Goal: Information Seeking & Learning: Learn about a topic

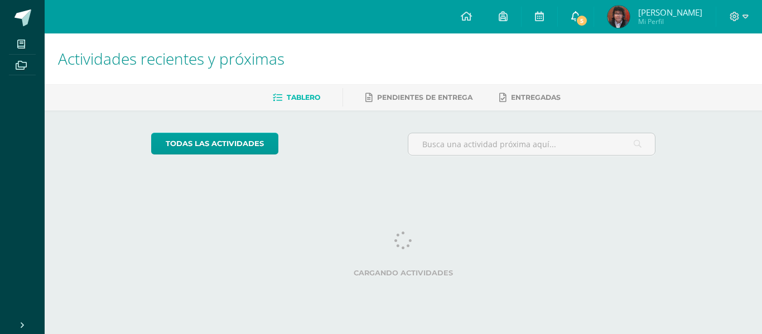
click at [566, 27] on link "5" at bounding box center [576, 16] width 36 height 33
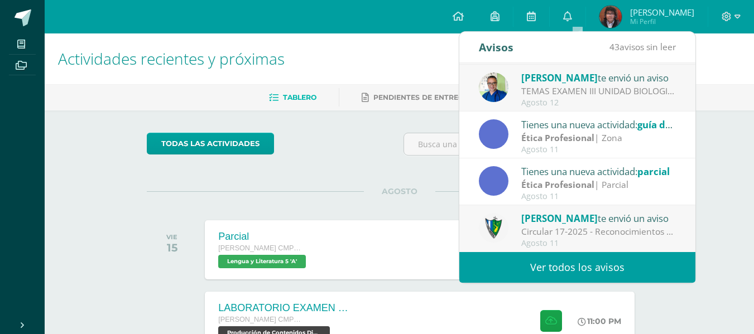
scroll to position [56, 0]
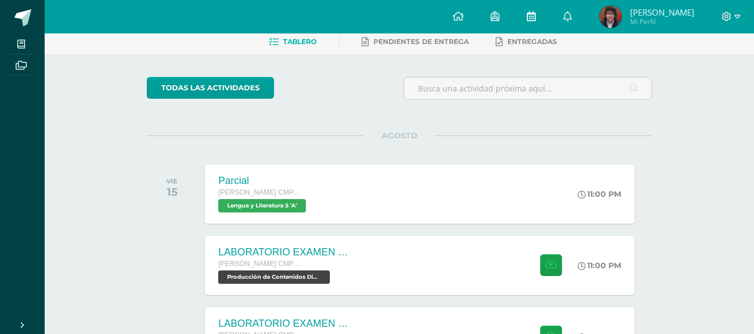
click at [539, 15] on link at bounding box center [531, 16] width 36 height 33
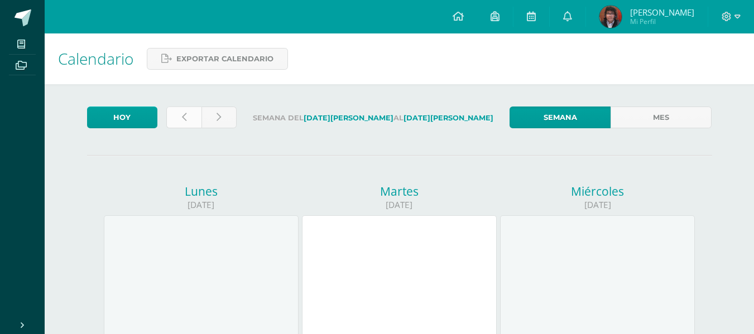
click at [189, 118] on link at bounding box center [183, 118] width 35 height 22
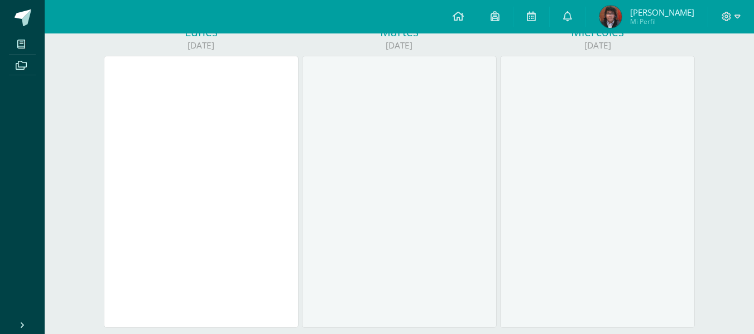
scroll to position [56, 0]
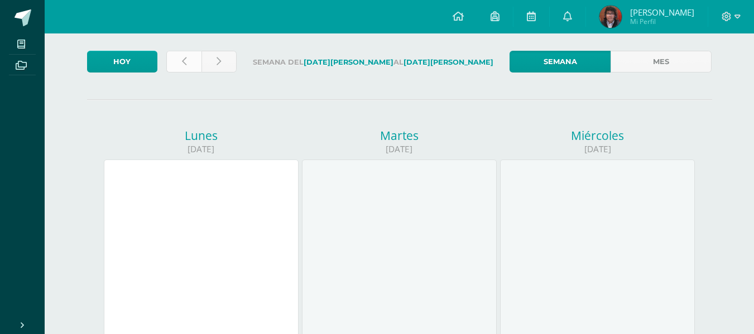
click at [189, 59] on link at bounding box center [183, 62] width 35 height 22
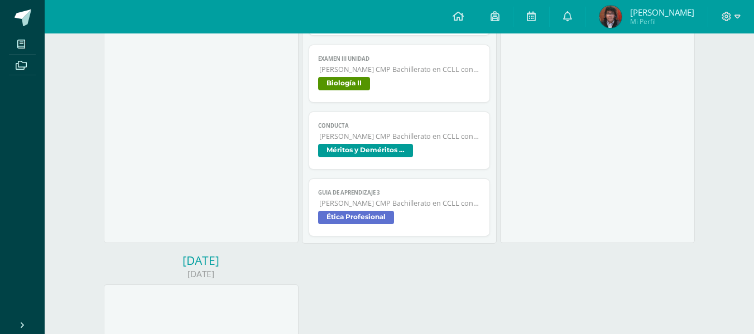
scroll to position [522, 0]
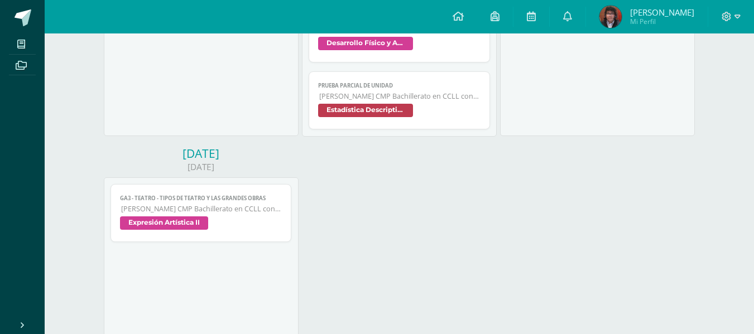
scroll to position [446, 0]
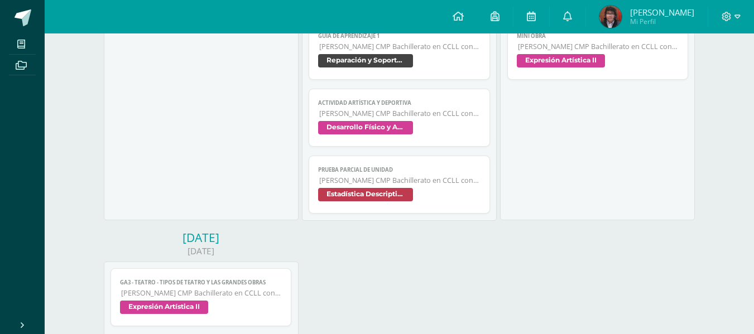
click at [439, 196] on span "Estadística Descriptiva" at bounding box center [399, 196] width 162 height 16
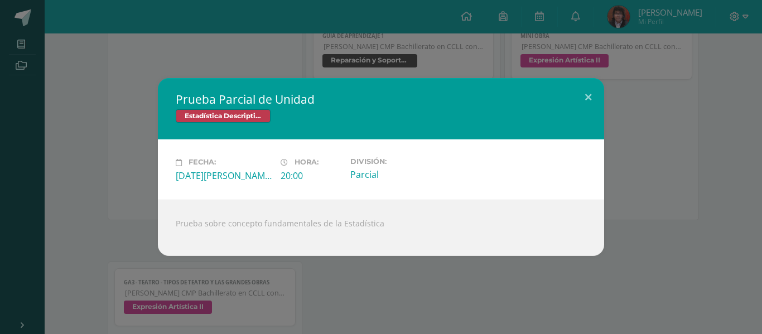
click at [650, 182] on div "Prueba Parcial de Unidad Estadística Descriptiva Fecha: Viernes 01 de Agosto Ho…" at bounding box center [380, 166] width 753 height 177
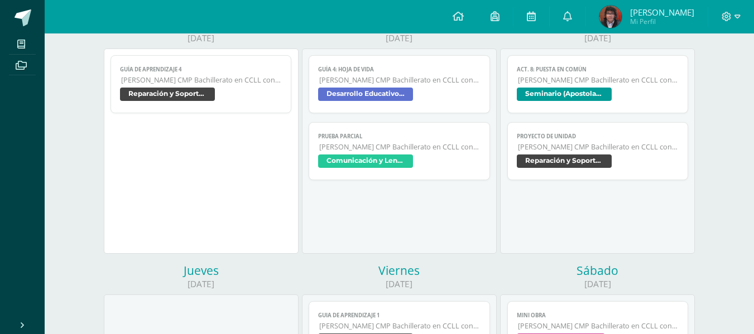
scroll to position [0, 0]
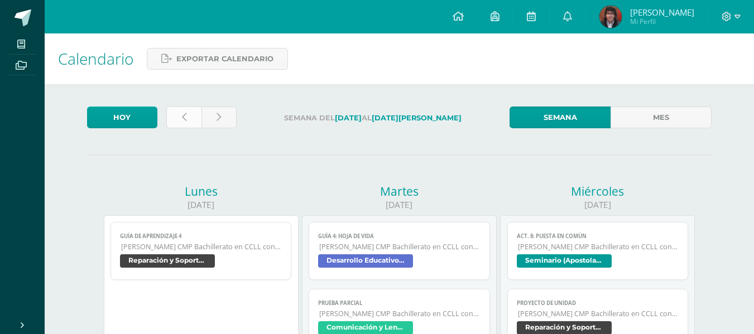
click at [183, 115] on icon at bounding box center [184, 117] width 4 height 9
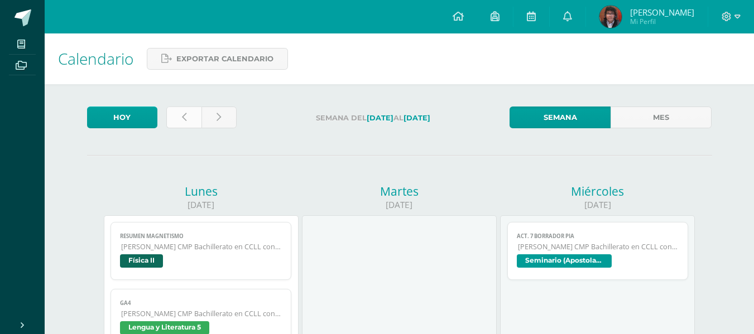
click at [196, 111] on link at bounding box center [183, 118] width 35 height 22
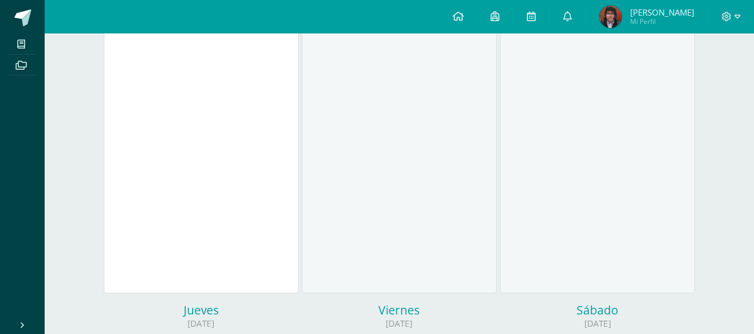
scroll to position [725, 0]
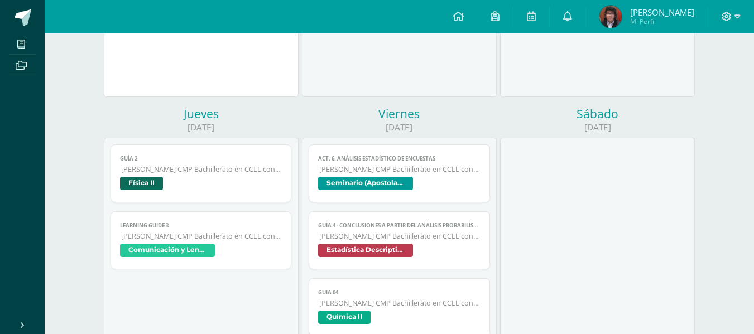
click at [434, 232] on span "[PERSON_NAME] CMP Bachillerato en CCLL con Orientación en Computación" at bounding box center [399, 236] width 161 height 9
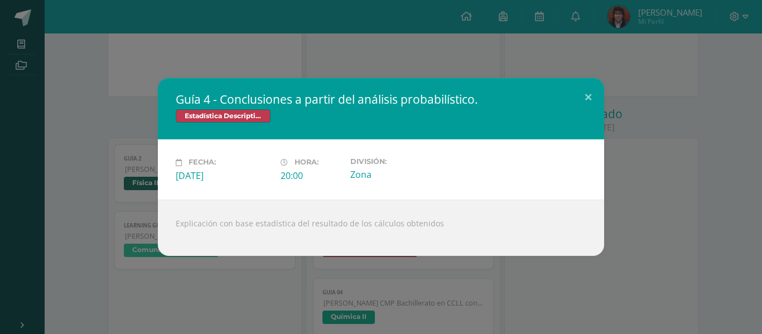
click at [696, 223] on div "Guía 4 - Conclusiones a partir del análisis probabilístico. Estadística Descrip…" at bounding box center [380, 166] width 753 height 177
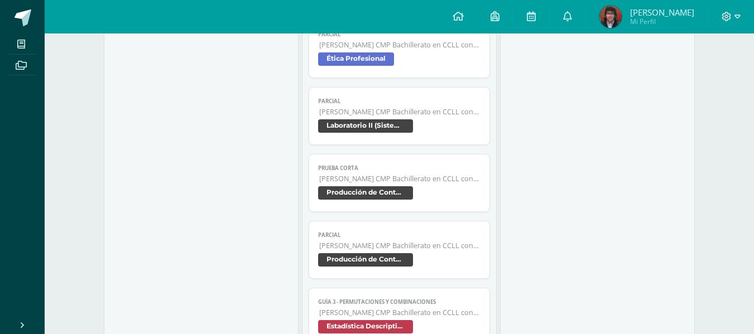
drag, startPoint x: 255, startPoint y: 301, endPoint x: 248, endPoint y: 317, distance: 18.0
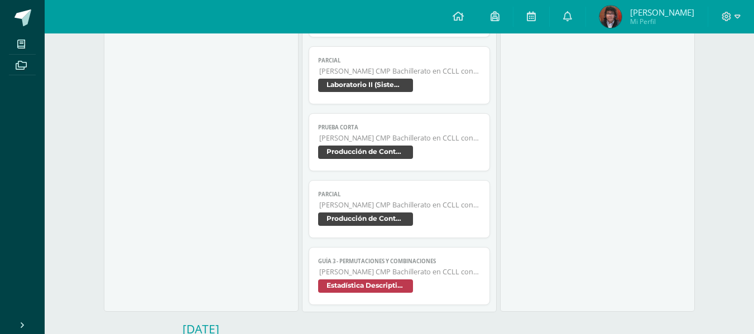
click at [416, 265] on span "Guía 3 - Permutaciones y Combinaciones" at bounding box center [399, 261] width 162 height 7
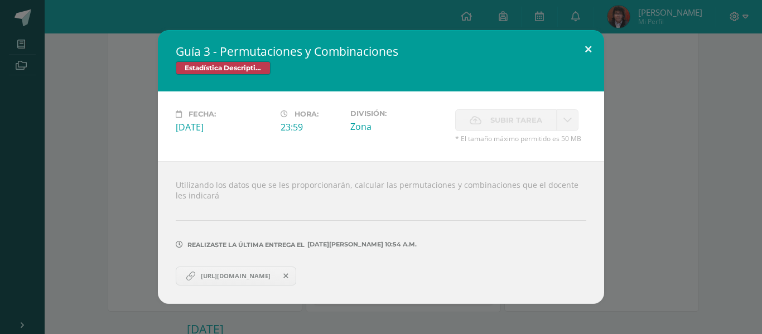
click at [587, 39] on button at bounding box center [588, 49] width 32 height 38
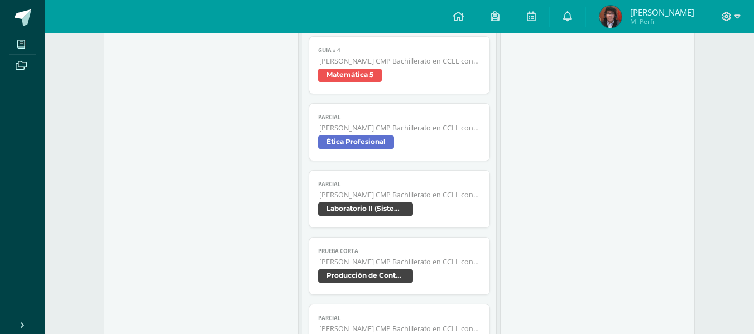
scroll to position [519, 0]
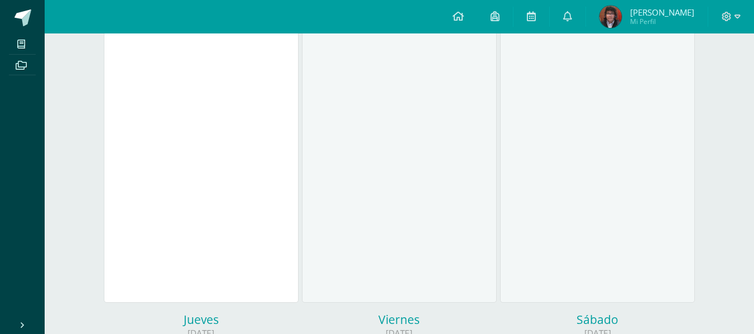
drag, startPoint x: 199, startPoint y: 137, endPoint x: 189, endPoint y: 58, distance: 79.4
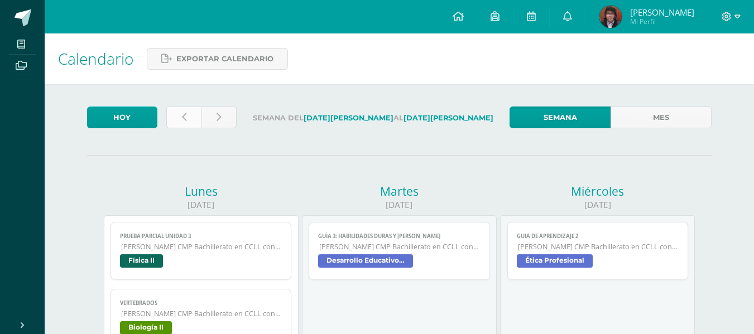
click at [182, 128] on link at bounding box center [183, 118] width 35 height 22
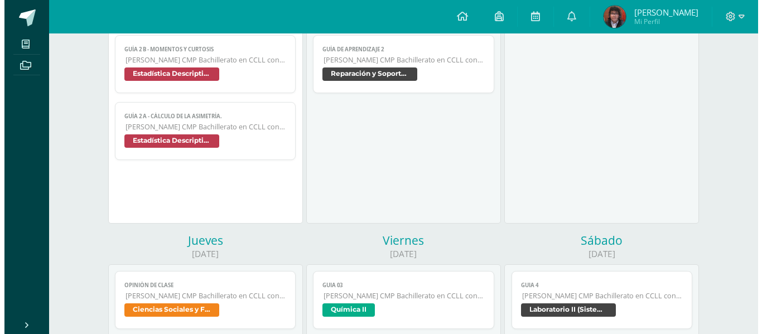
scroll to position [167, 0]
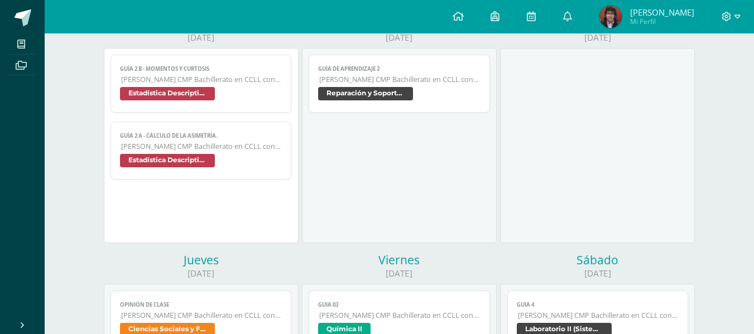
click at [210, 103] on span "Estadística Descriptiva" at bounding box center [201, 95] width 162 height 16
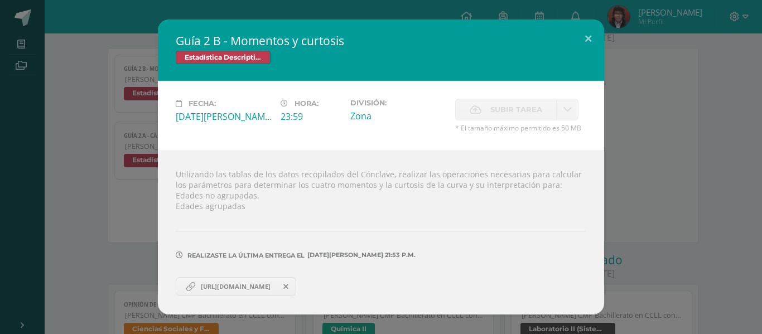
click at [753, 164] on div "Guía 2 B - Momentos y curtosis Estadística Descriptiva Fecha: [DATE][PERSON_NAM…" at bounding box center [381, 167] width 762 height 334
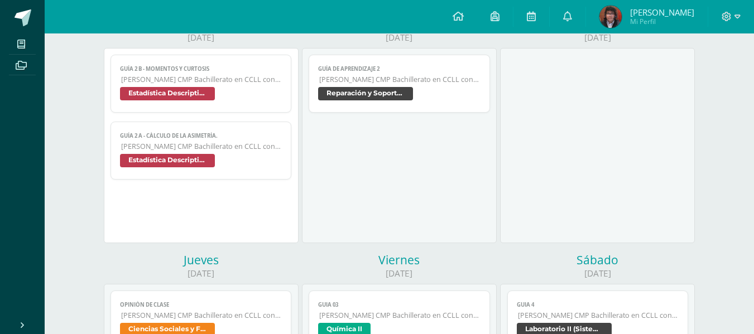
click at [260, 141] on link "Guía 2 A - Cálculo de la Asimetría. Quinto Bachillerato CMP Bachillerato en CCL…" at bounding box center [200, 151] width 181 height 58
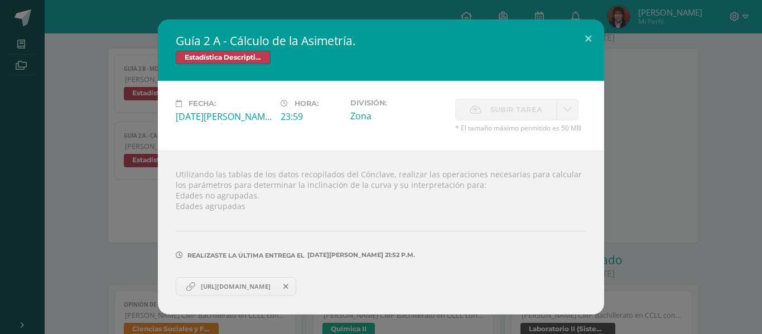
click at [643, 187] on div "Guía 2 A - Cálculo de la Asimetría. Estadística Descriptiva Fecha: [DATE][PERSO…" at bounding box center [380, 167] width 753 height 295
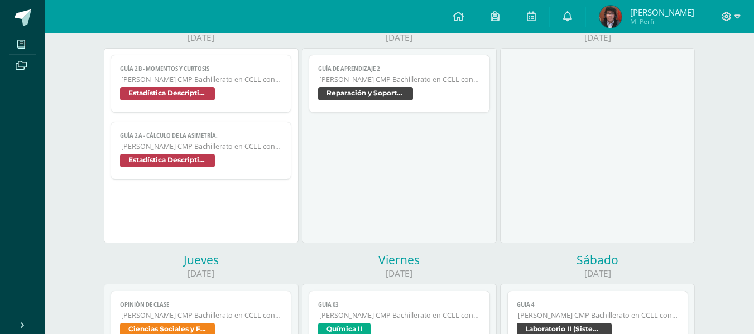
click at [226, 90] on span "Estadística Descriptiva" at bounding box center [201, 95] width 162 height 16
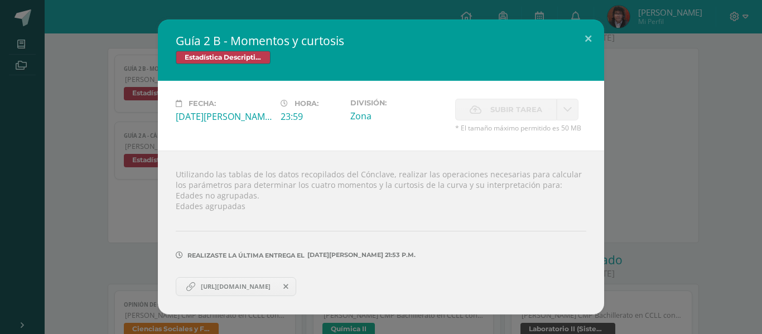
click at [263, 294] on link "[URL][DOMAIN_NAME]" at bounding box center [236, 286] width 121 height 19
